Goal: Complete application form

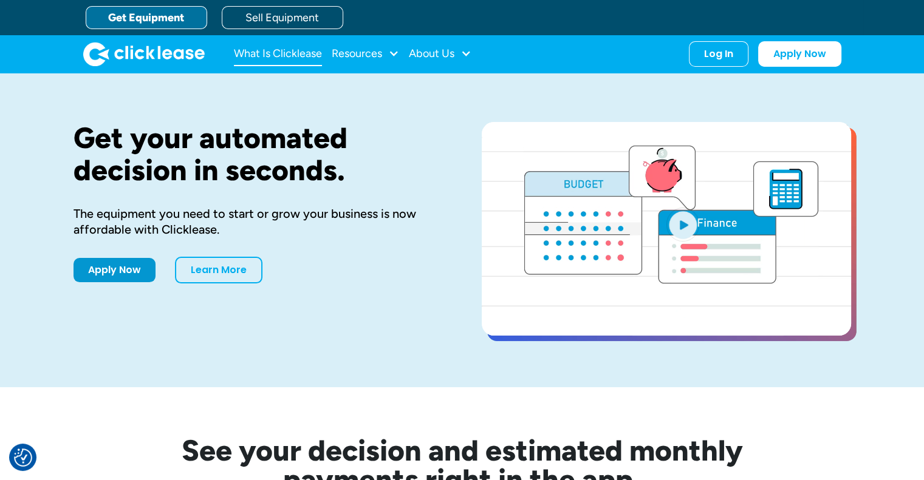
click at [285, 56] on link "What Is Clicklease" at bounding box center [278, 54] width 88 height 24
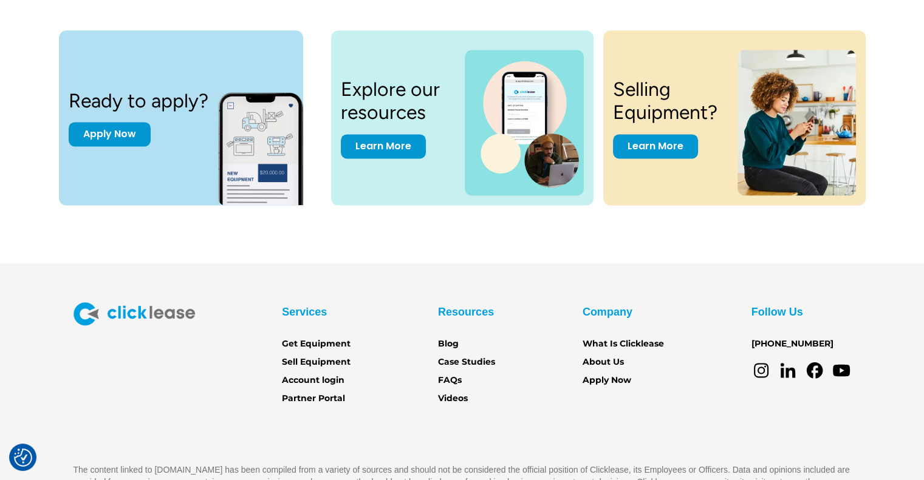
scroll to position [1701, 0]
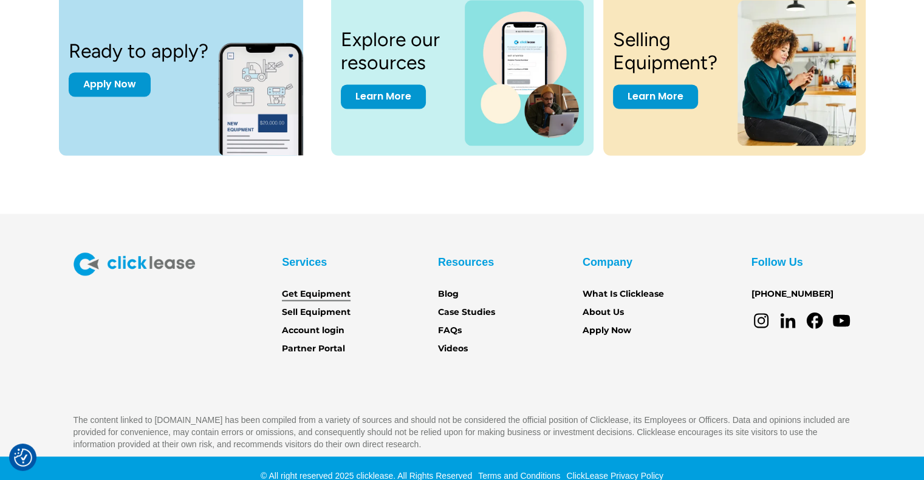
click at [314, 293] on link "Get Equipment" at bounding box center [316, 294] width 69 height 13
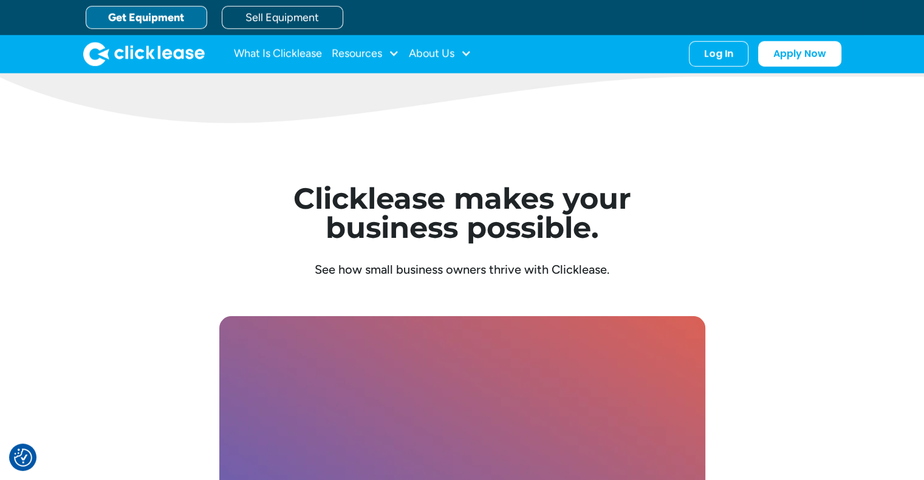
scroll to position [3219, 0]
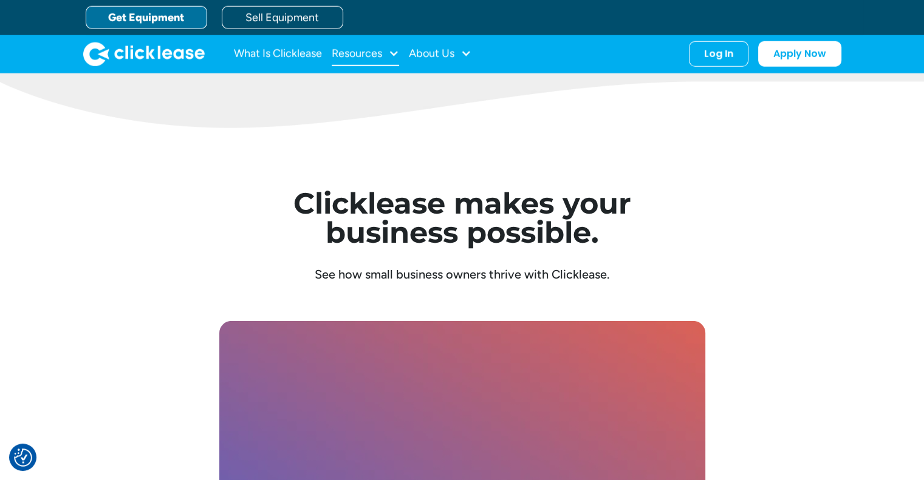
click at [347, 53] on div "Resources" at bounding box center [357, 53] width 50 height 0
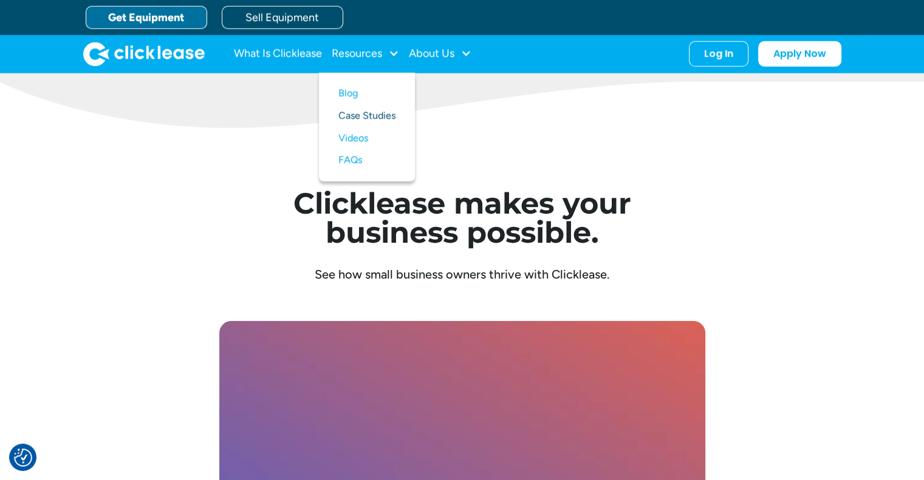
click at [374, 118] on link "Case Studies" at bounding box center [366, 116] width 57 height 22
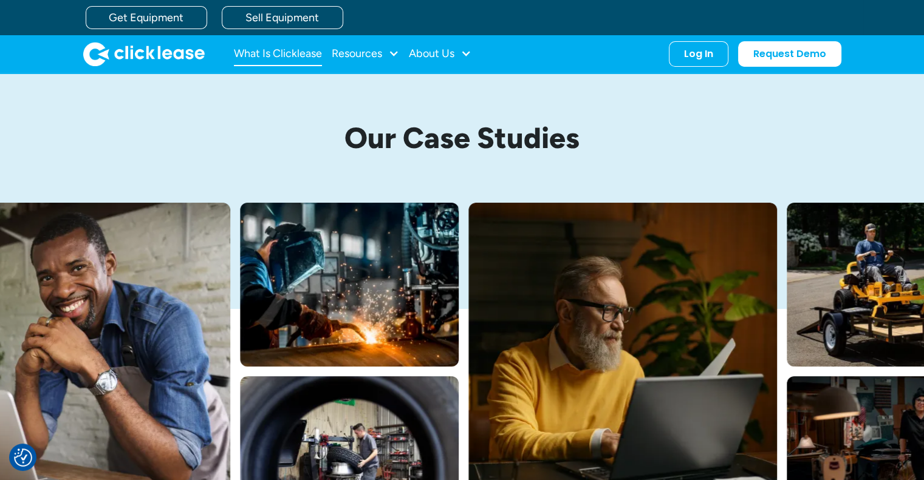
click at [275, 50] on link "What Is Clicklease" at bounding box center [278, 54] width 88 height 24
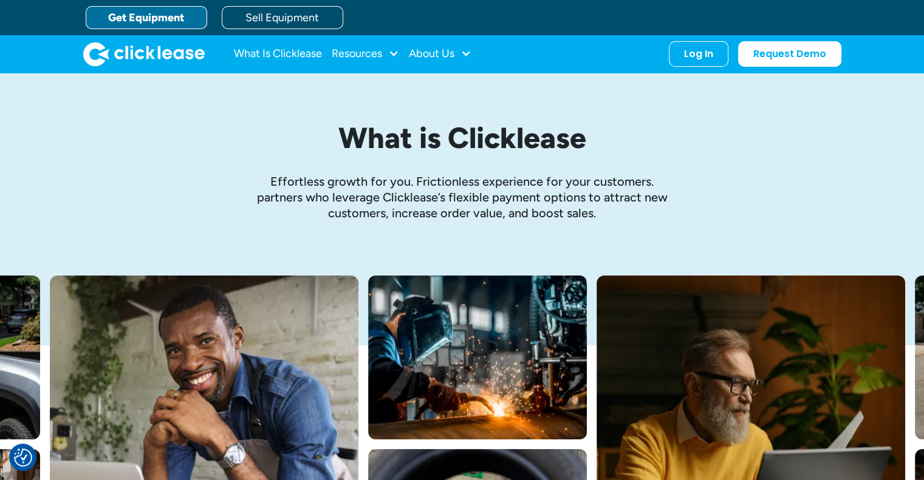
click at [121, 18] on link "Get Equipment" at bounding box center [146, 17] width 121 height 23
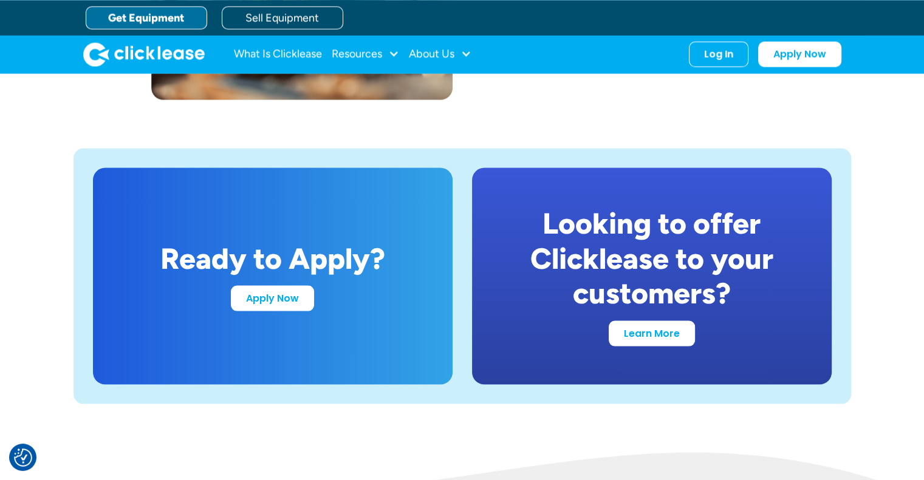
scroll to position [2248, 0]
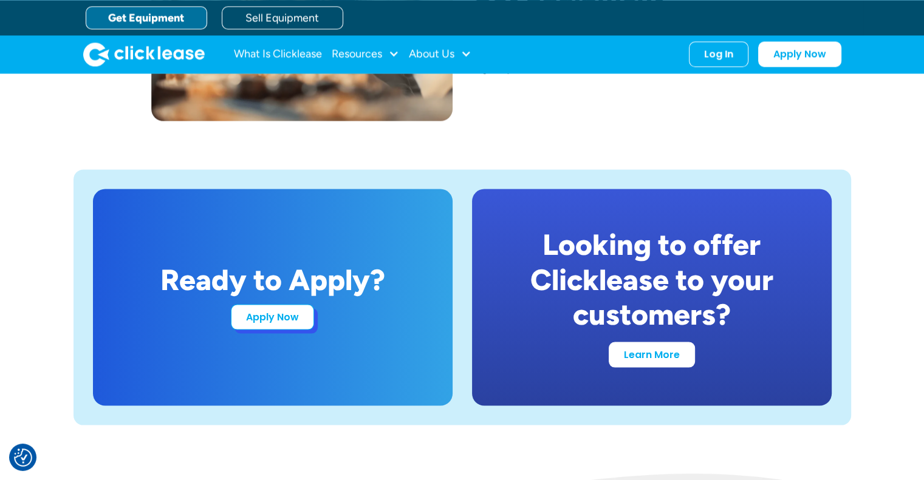
click at [277, 323] on link "Apply Now" at bounding box center [272, 317] width 83 height 26
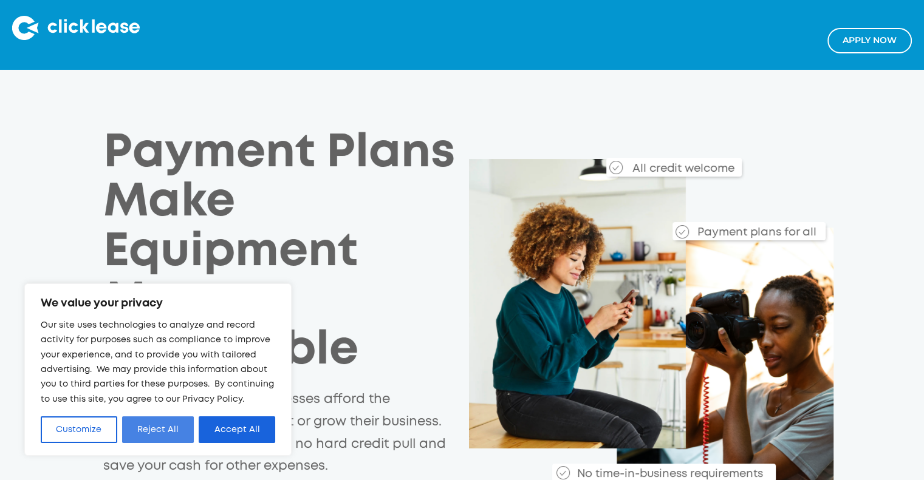
click at [158, 439] on button "Reject All" at bounding box center [158, 430] width 72 height 27
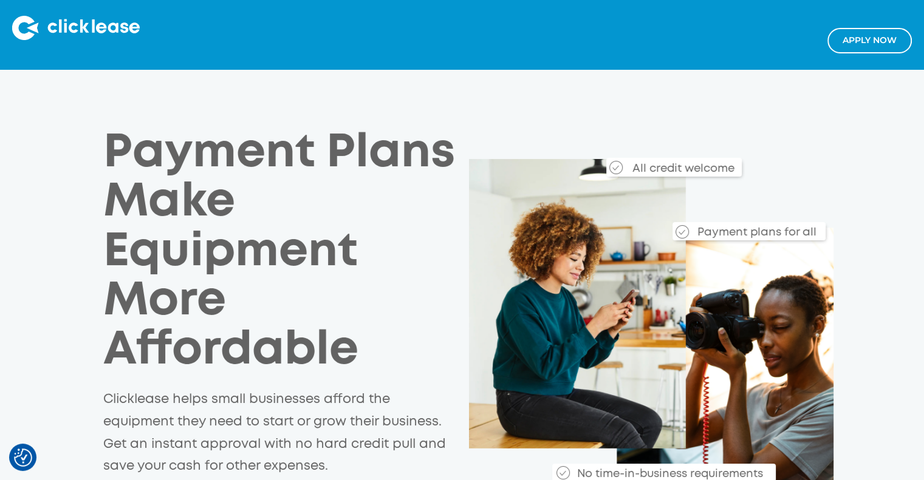
click at [865, 42] on link "Apply NOw" at bounding box center [869, 40] width 84 height 25
